Goal: Navigation & Orientation: Find specific page/section

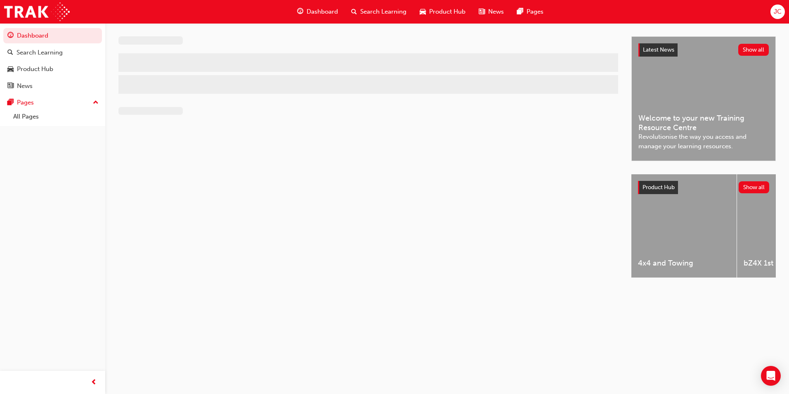
click at [214, 248] on div at bounding box center [374, 164] width 513 height 256
